Goal: Navigation & Orientation: Find specific page/section

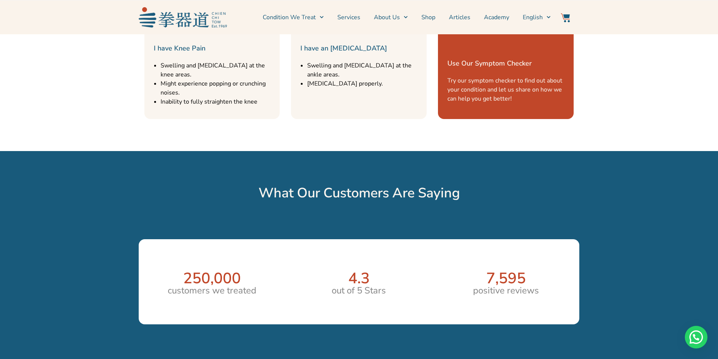
scroll to position [942, 0]
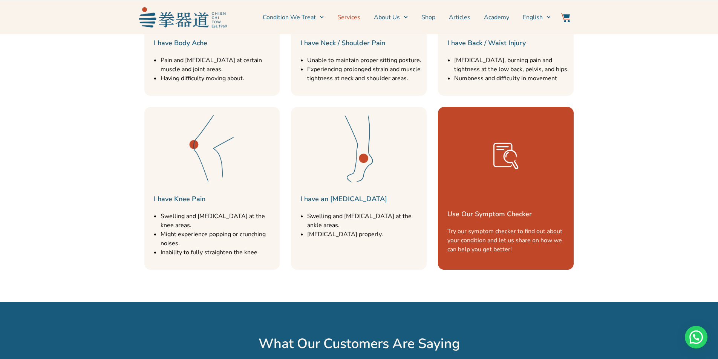
click at [354, 17] on link "Services" at bounding box center [348, 17] width 23 height 19
